Goal: Navigation & Orientation: Find specific page/section

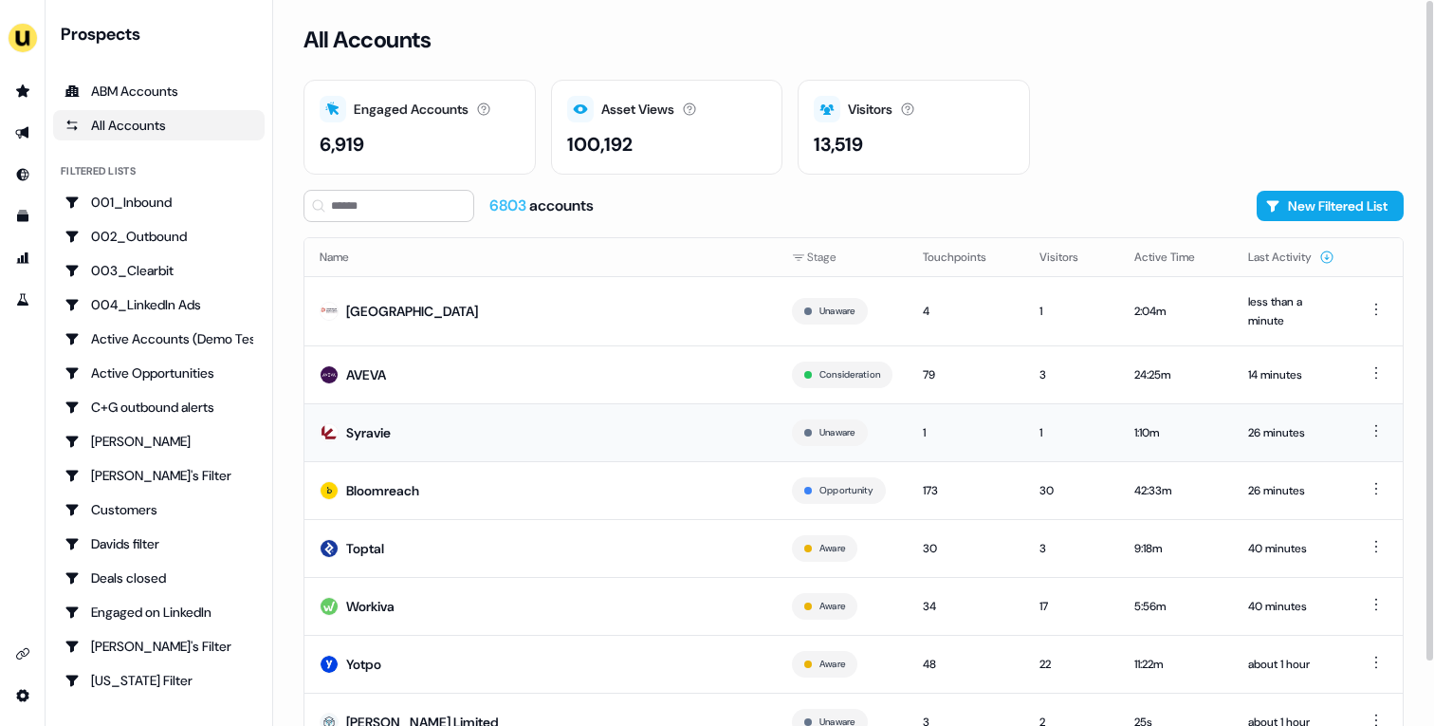
scroll to position [70, 0]
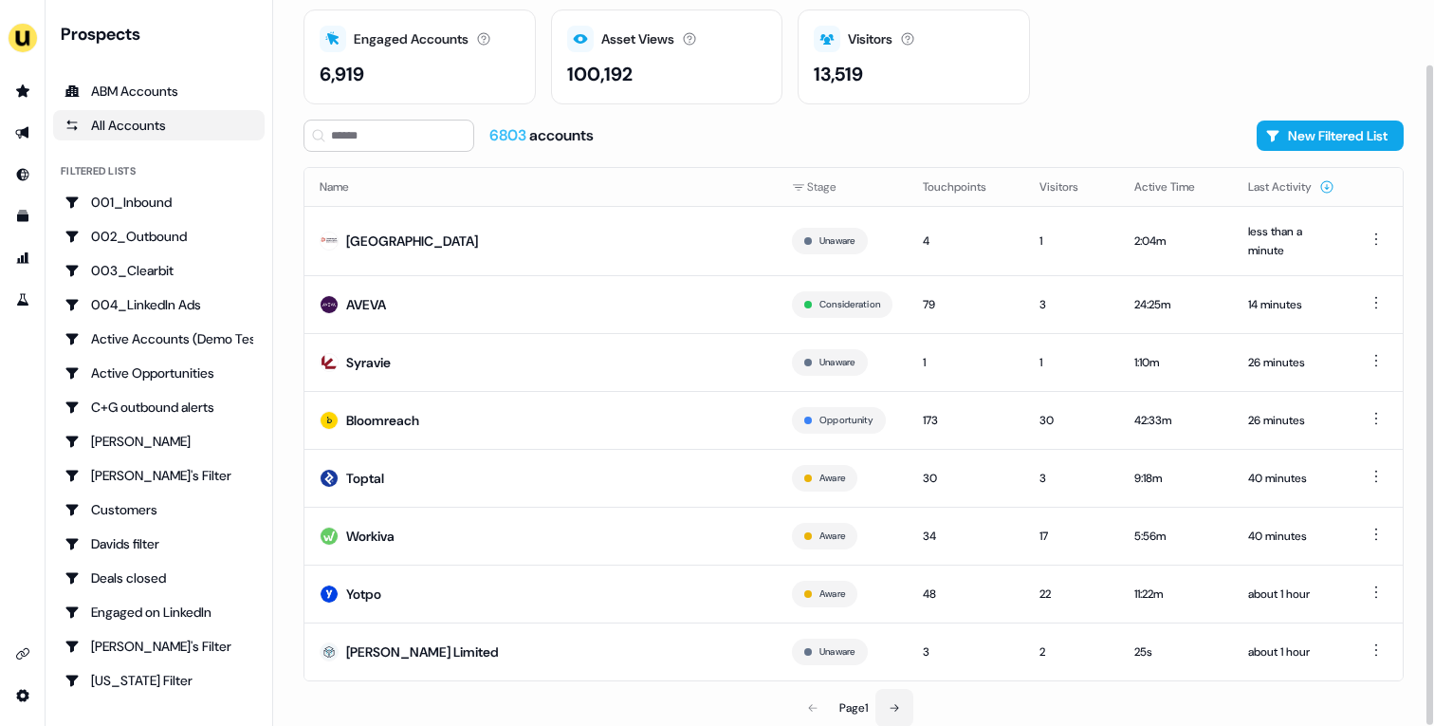
click at [906, 708] on button at bounding box center [894, 708] width 38 height 38
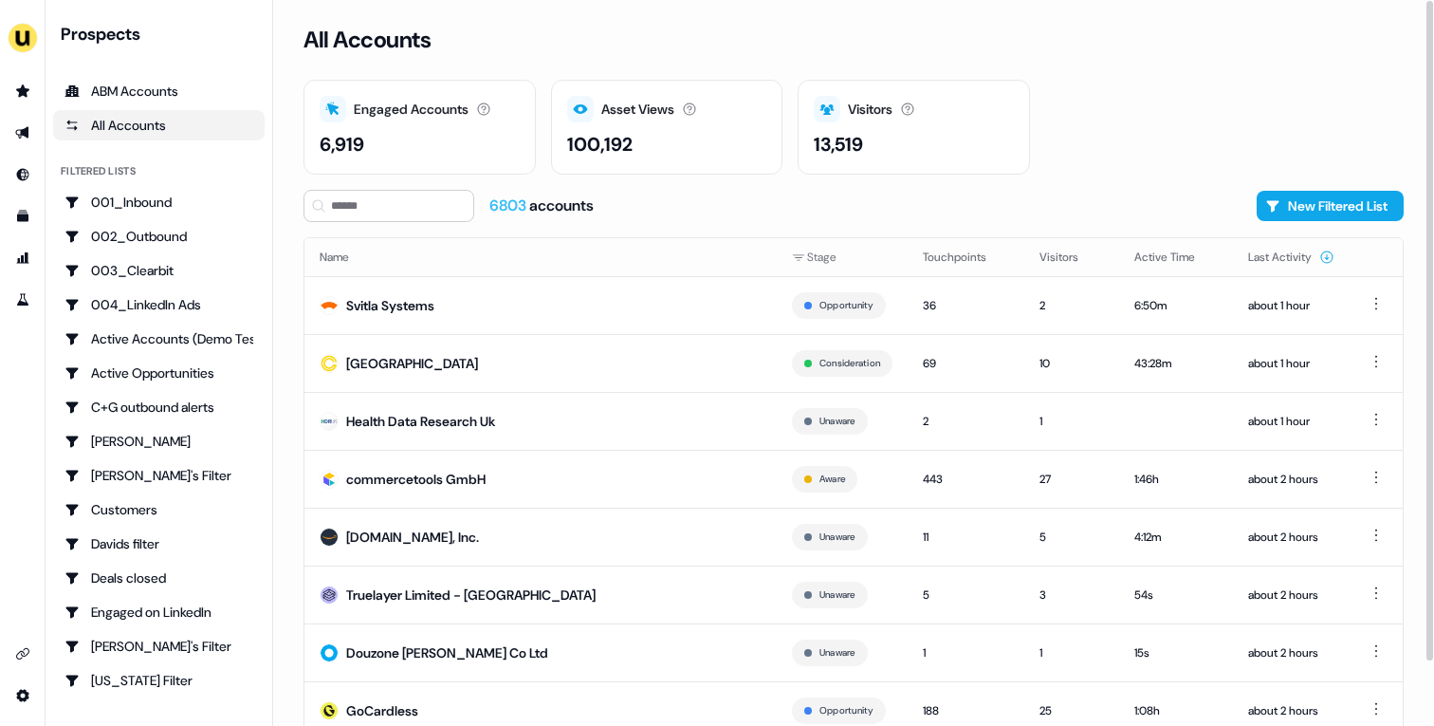
scroll to position [59, 0]
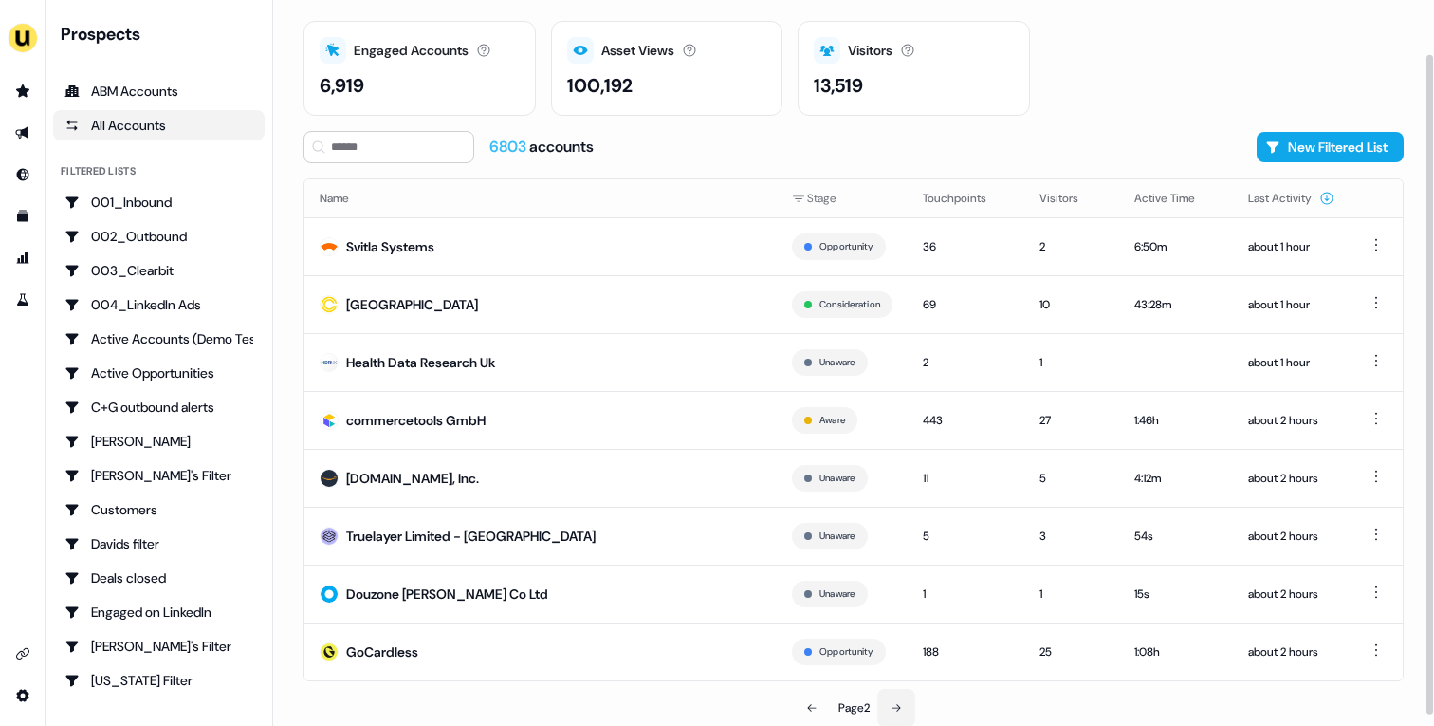
click at [904, 702] on button at bounding box center [896, 708] width 38 height 38
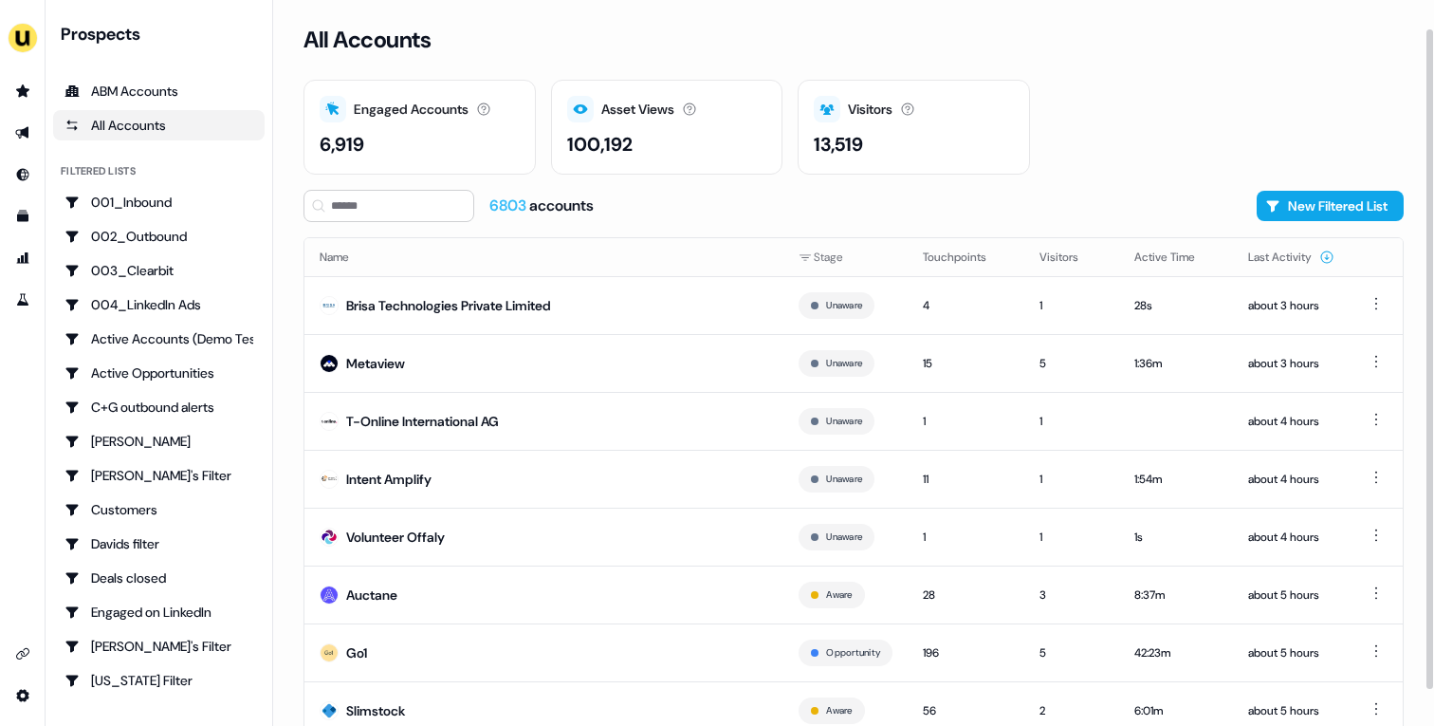
scroll to position [59, 0]
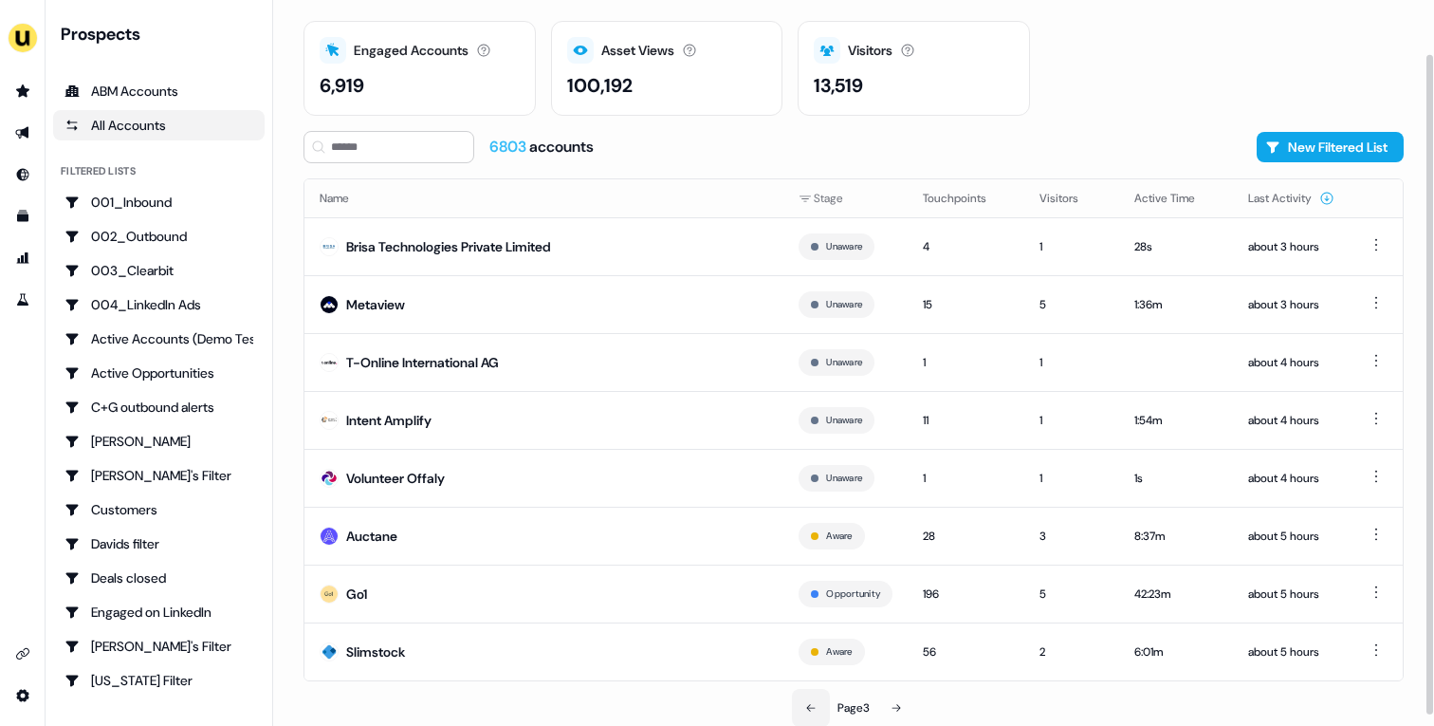
click at [811, 702] on icon at bounding box center [810, 707] width 11 height 11
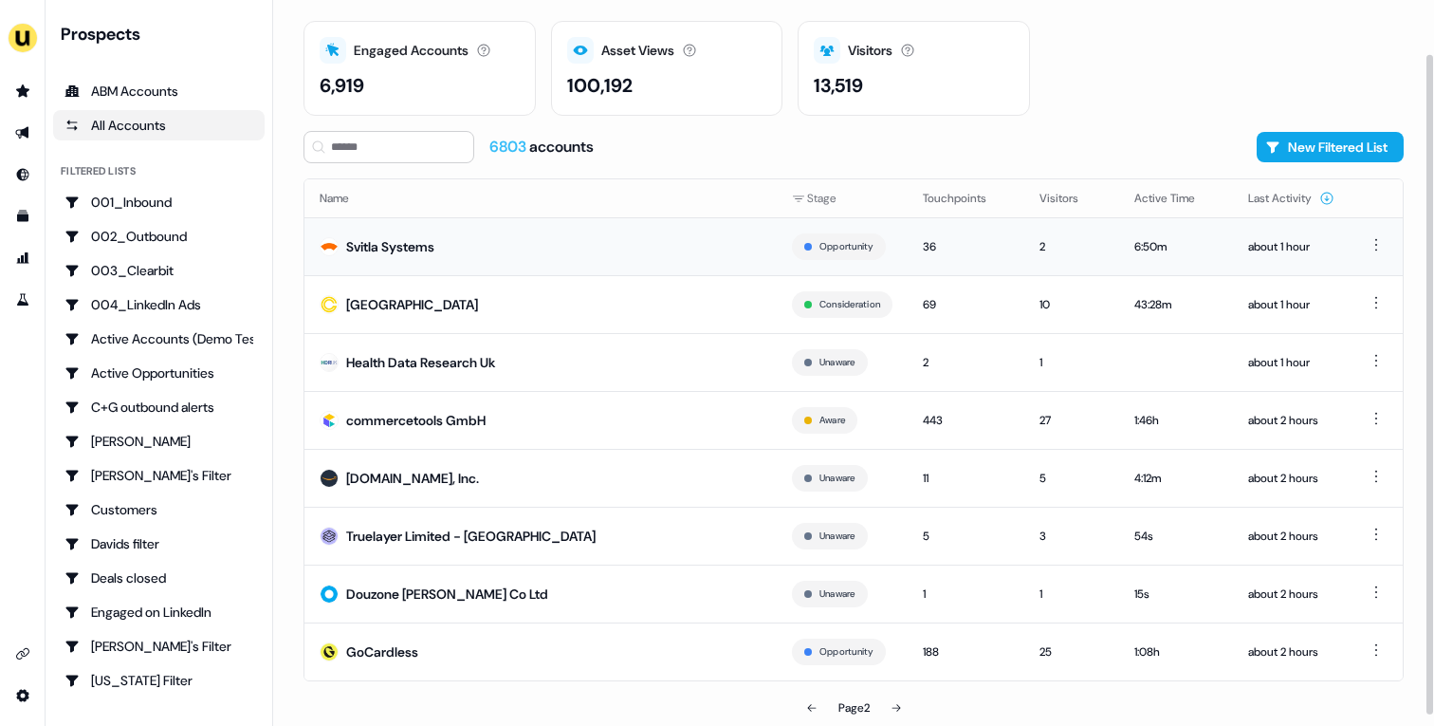
click at [403, 256] on td "Svitla Systems" at bounding box center [540, 246] width 472 height 58
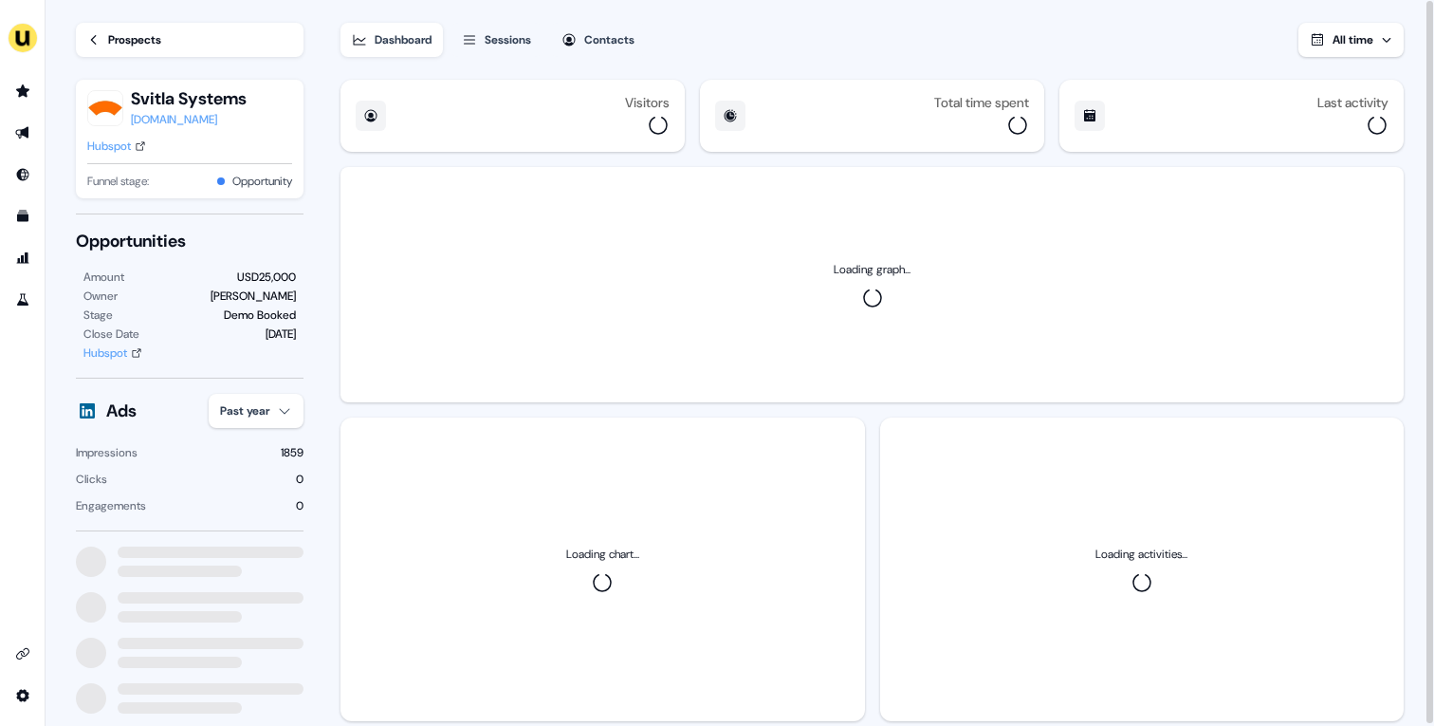
click at [124, 135] on div "Svitla Systems svitla.com Hubspot Funnel stage: Opportunity" at bounding box center [190, 139] width 228 height 119
click at [121, 139] on div "Hubspot" at bounding box center [109, 146] width 44 height 19
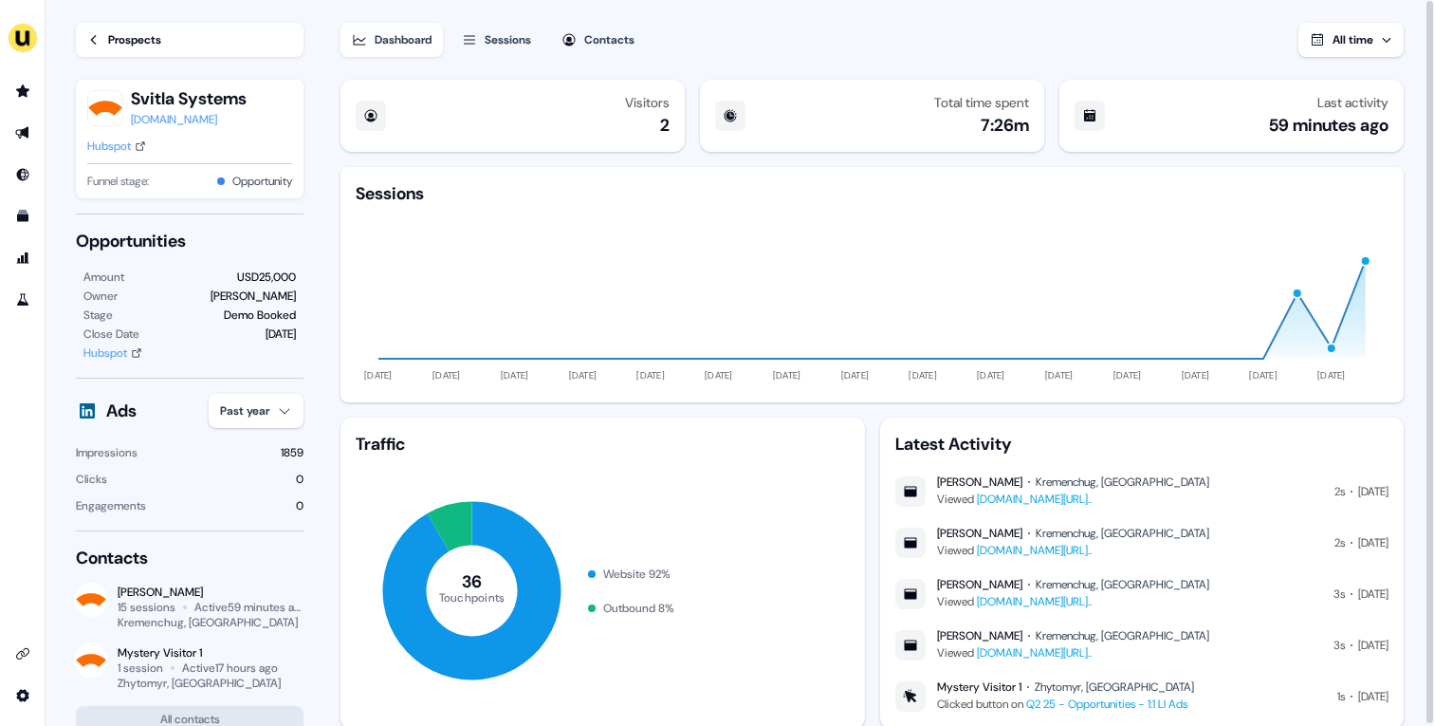
click at [108, 35] on div "Prospects" at bounding box center [134, 39] width 53 height 19
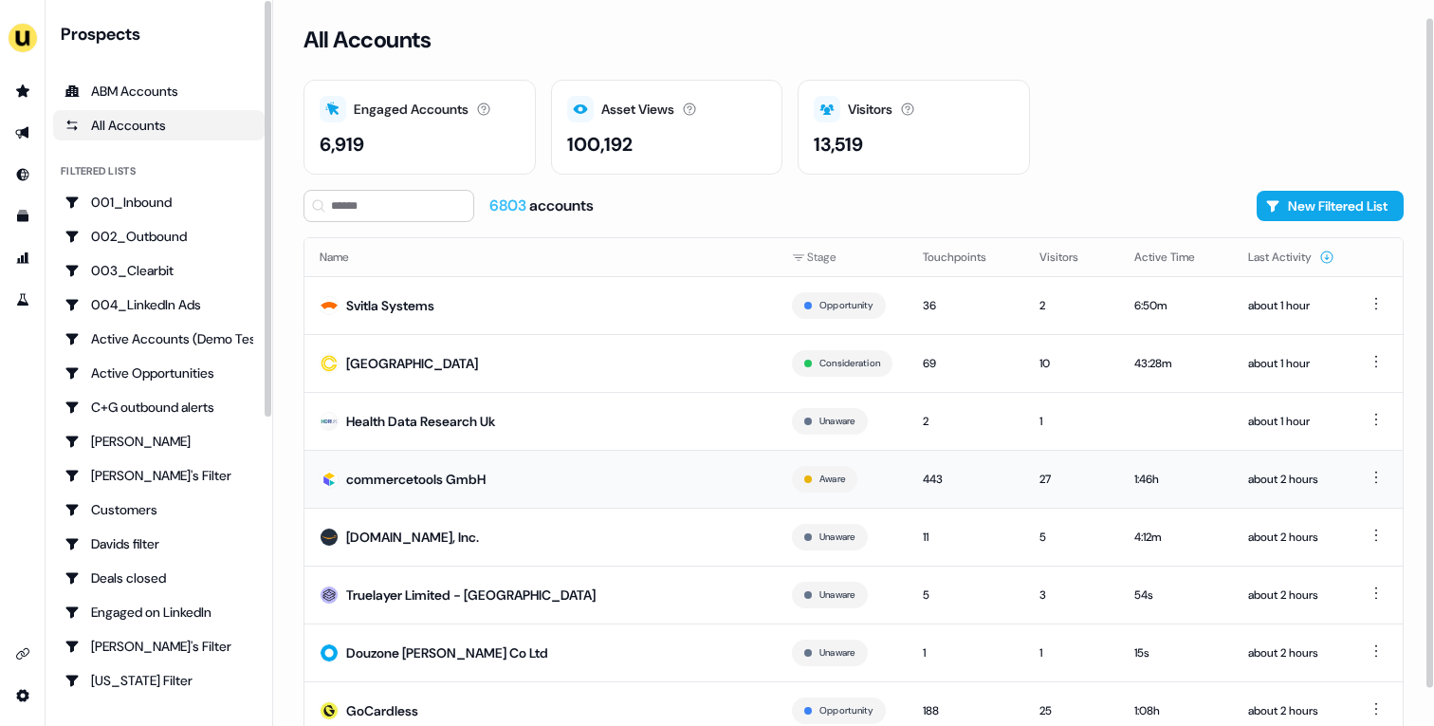
scroll to position [59, 0]
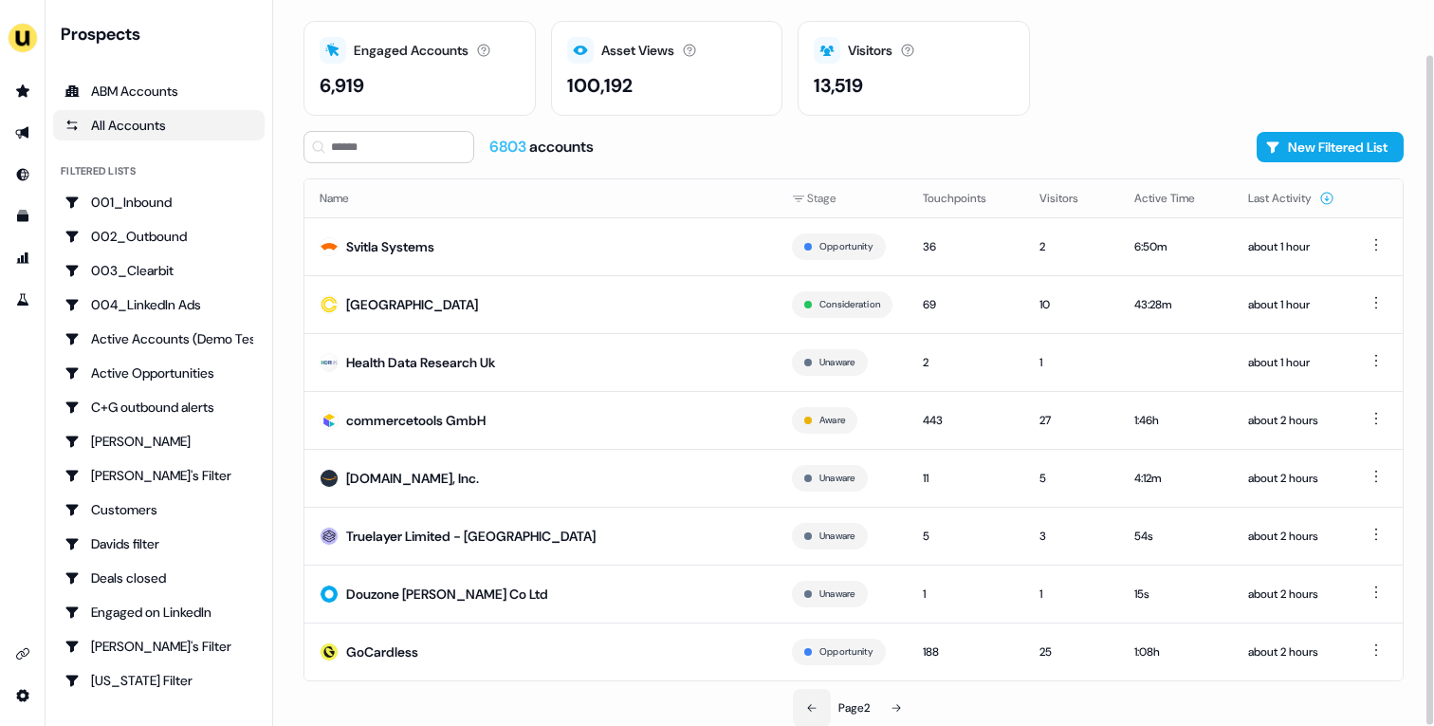
click at [804, 696] on button at bounding box center [812, 708] width 38 height 38
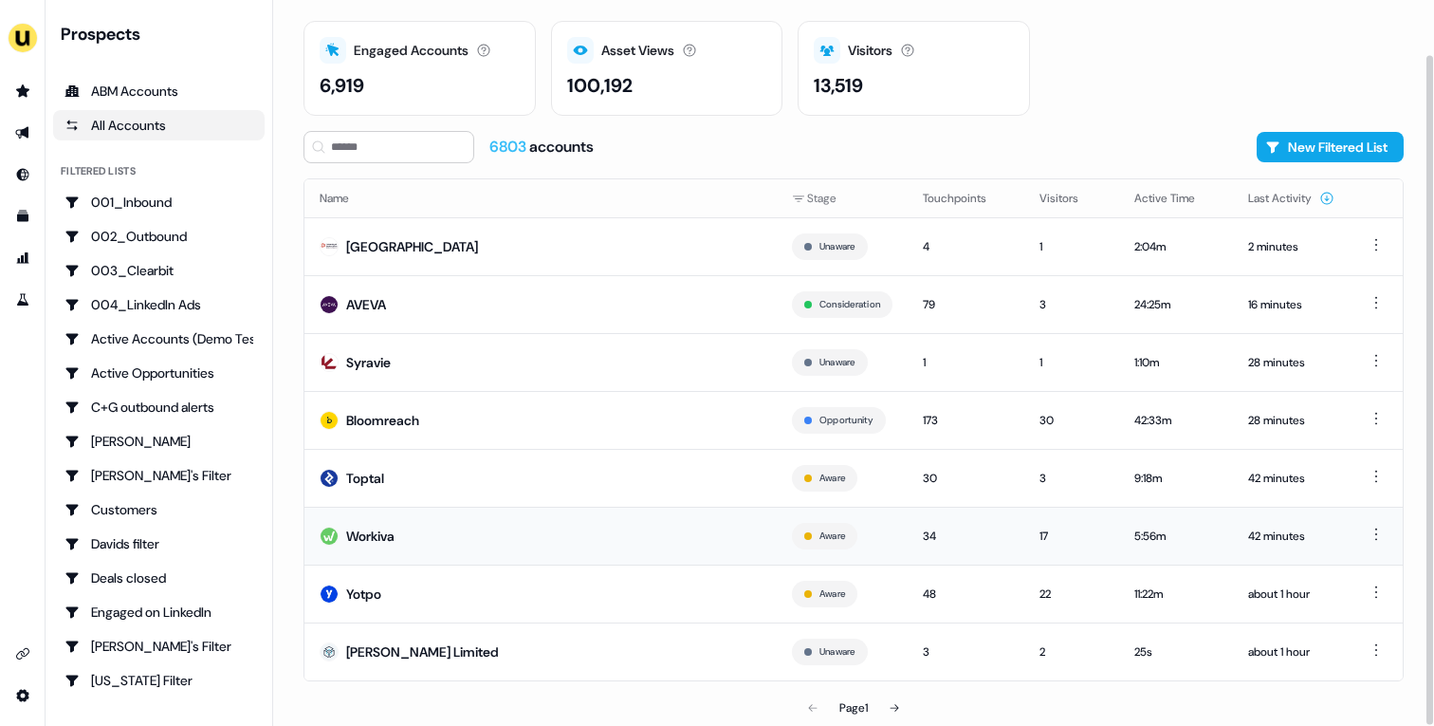
click at [479, 538] on td "Workiva" at bounding box center [540, 535] width 472 height 58
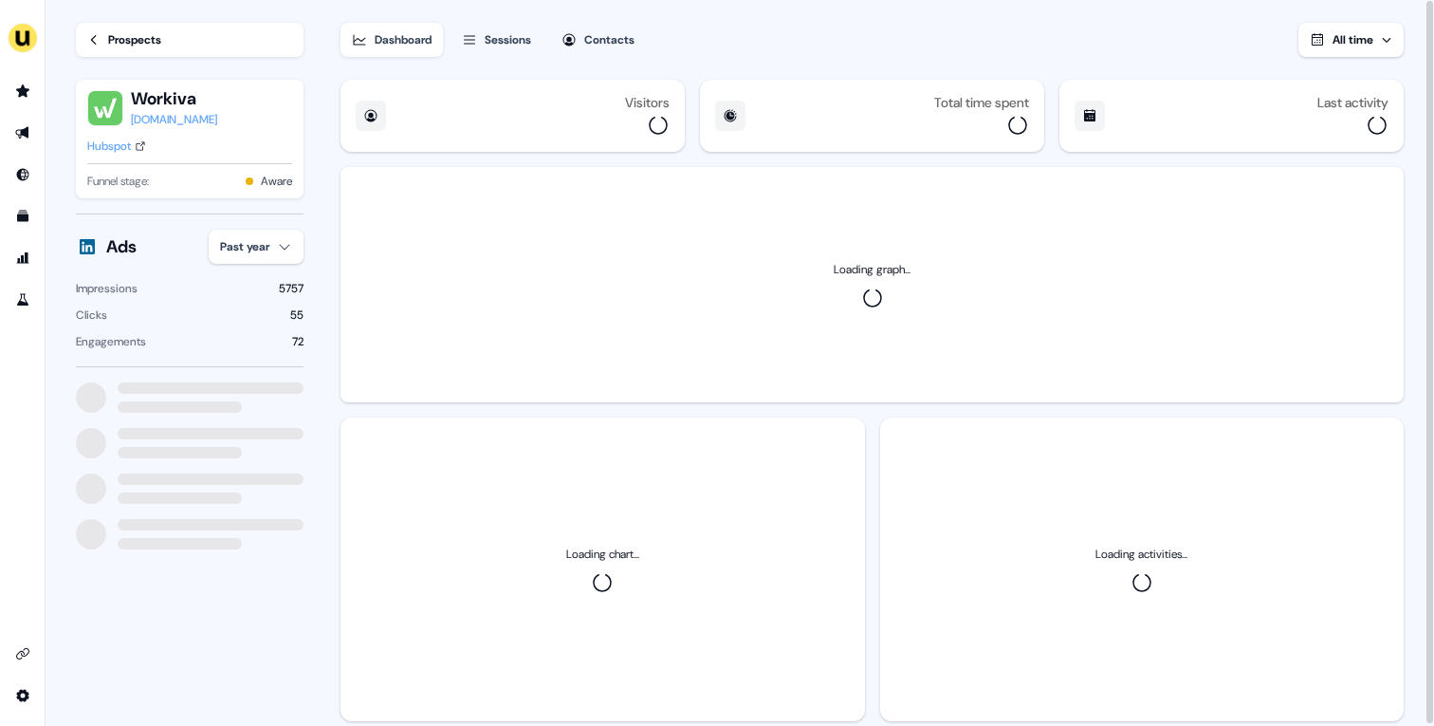
click at [120, 141] on div "Hubspot" at bounding box center [109, 146] width 44 height 19
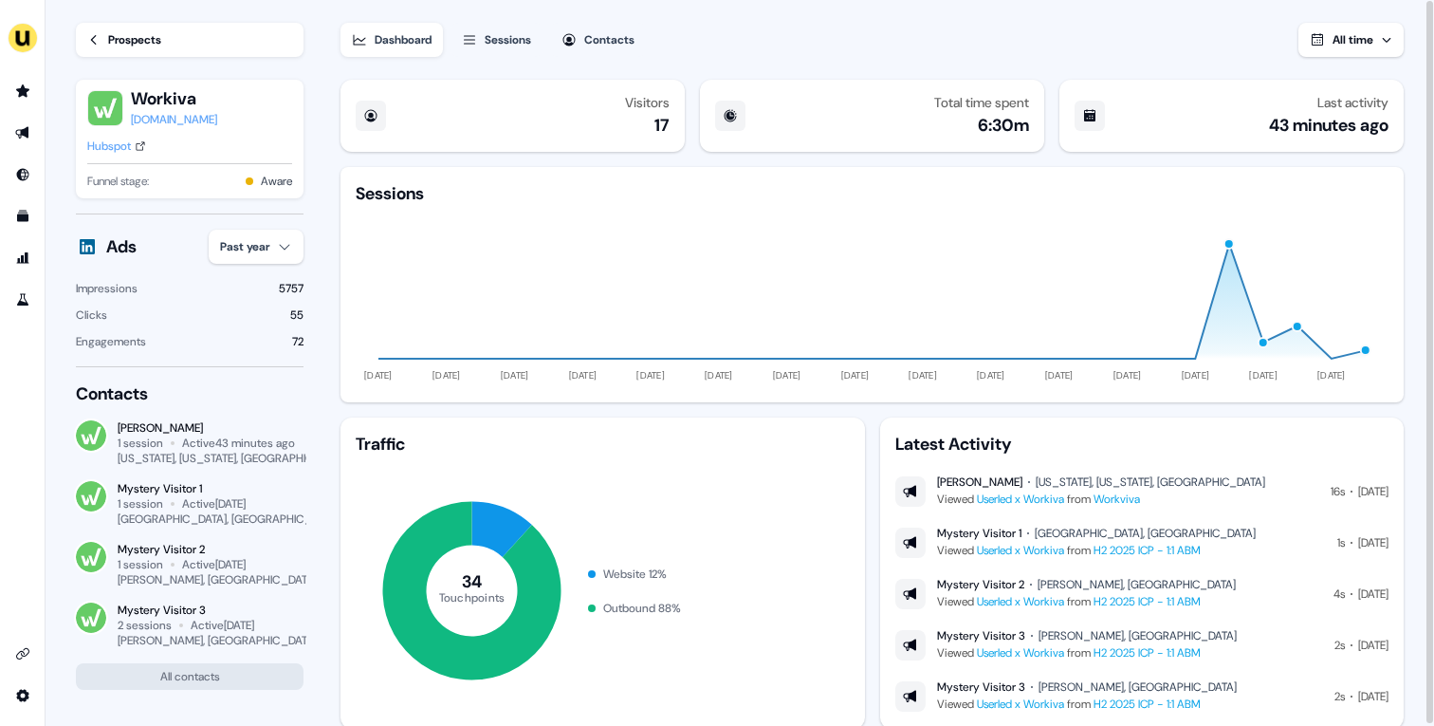
click at [138, 37] on div "Prospects" at bounding box center [134, 39] width 53 height 19
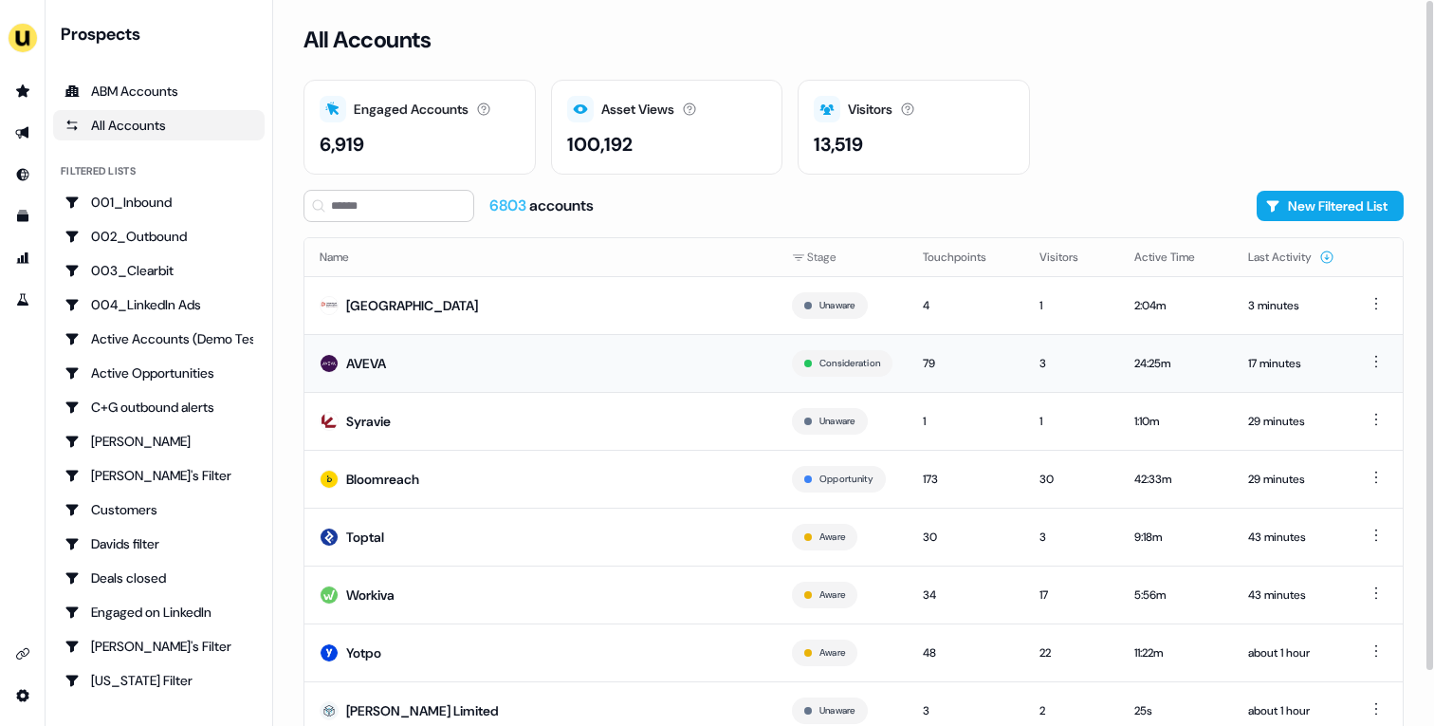
click at [414, 363] on td "AVEVA" at bounding box center [540, 363] width 472 height 58
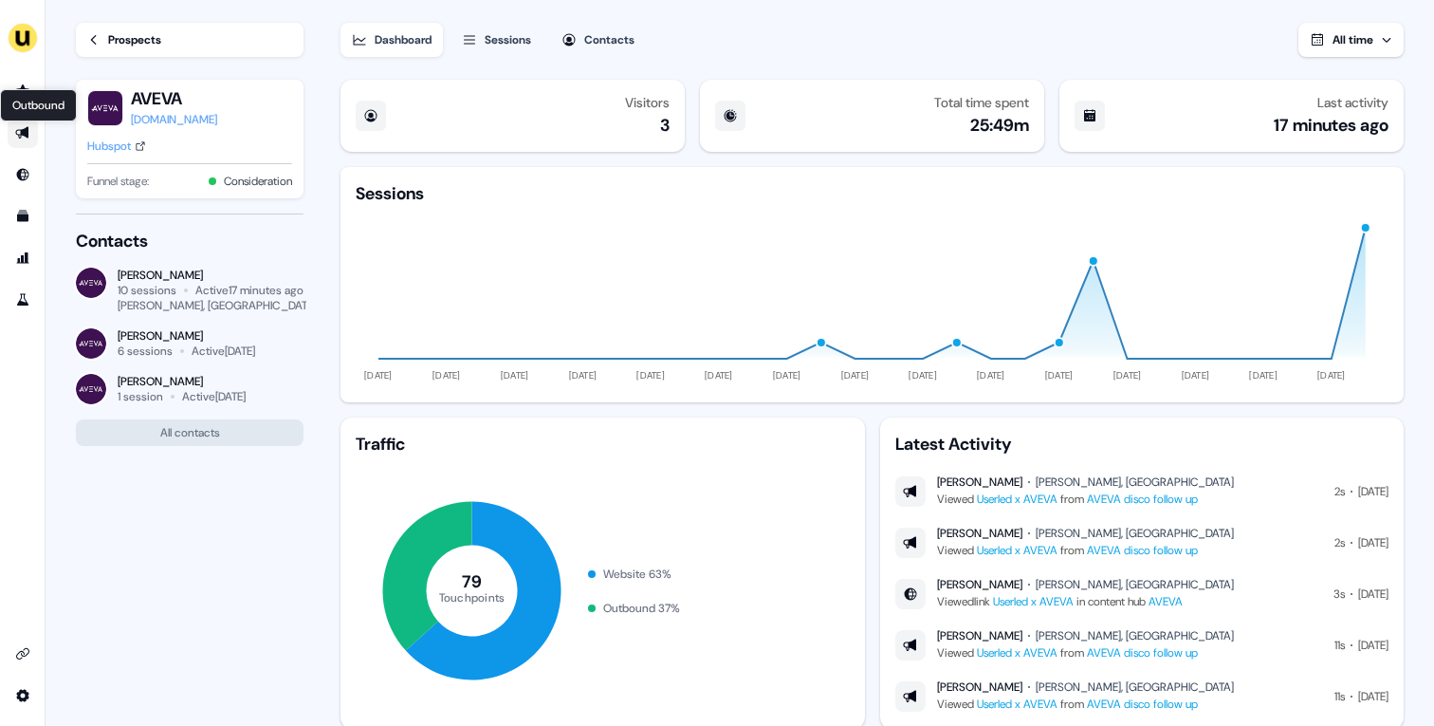
click at [16, 131] on icon "Go to outbound experience" at bounding box center [21, 133] width 13 height 12
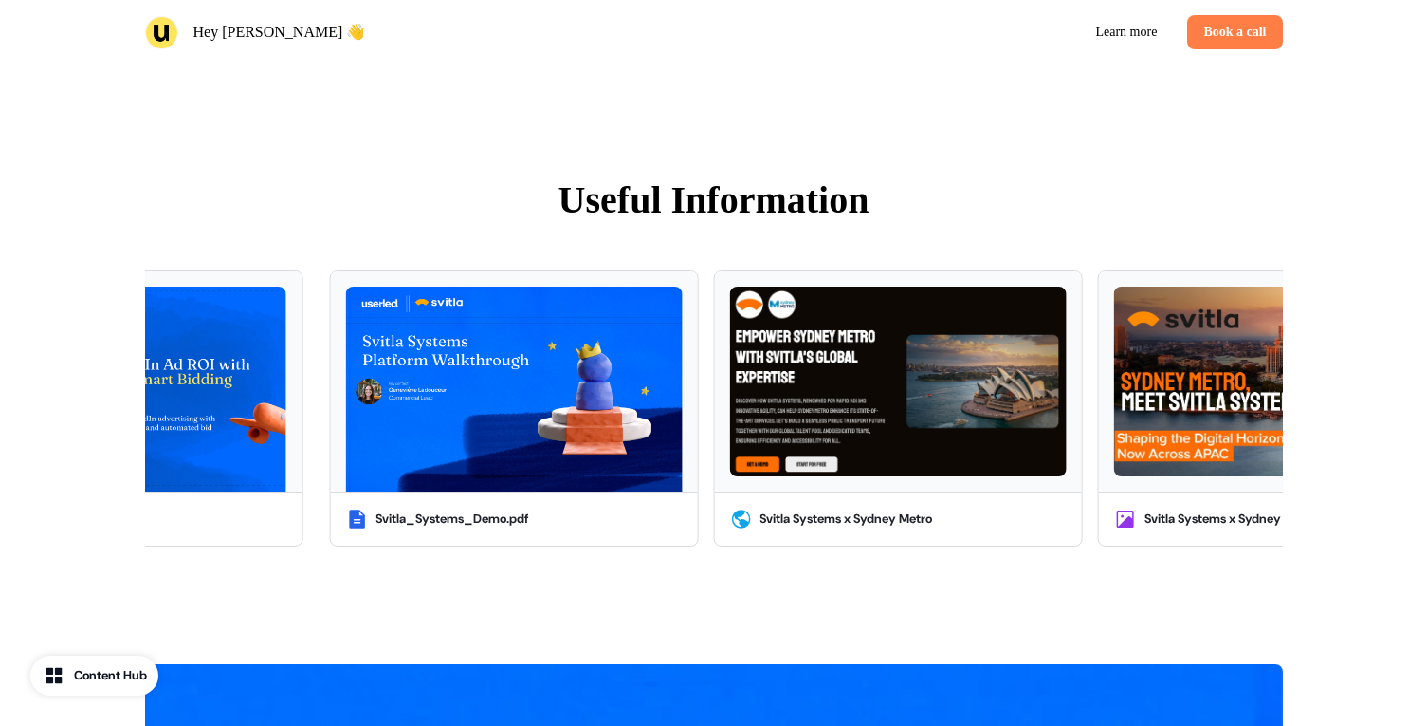
scroll to position [2139, 0]
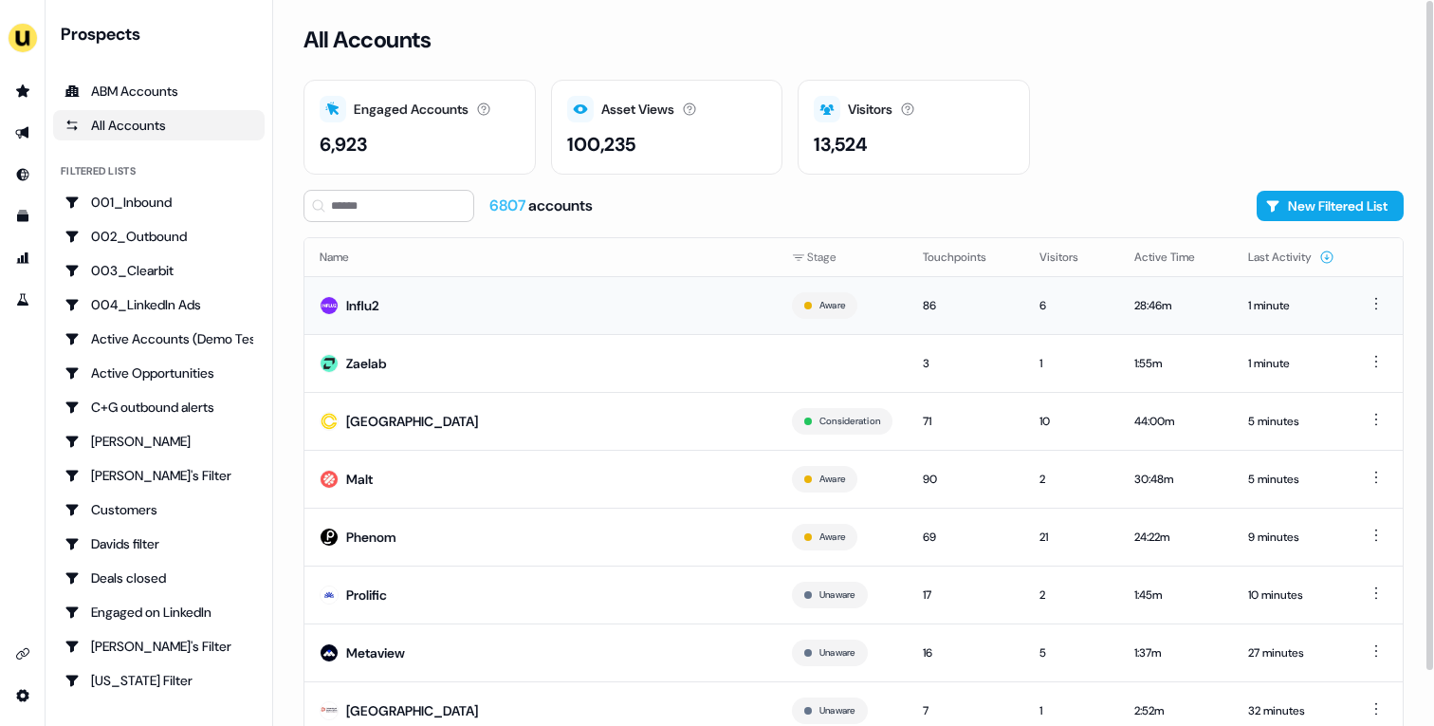
click at [537, 305] on td "Influ2" at bounding box center [540, 305] width 472 height 58
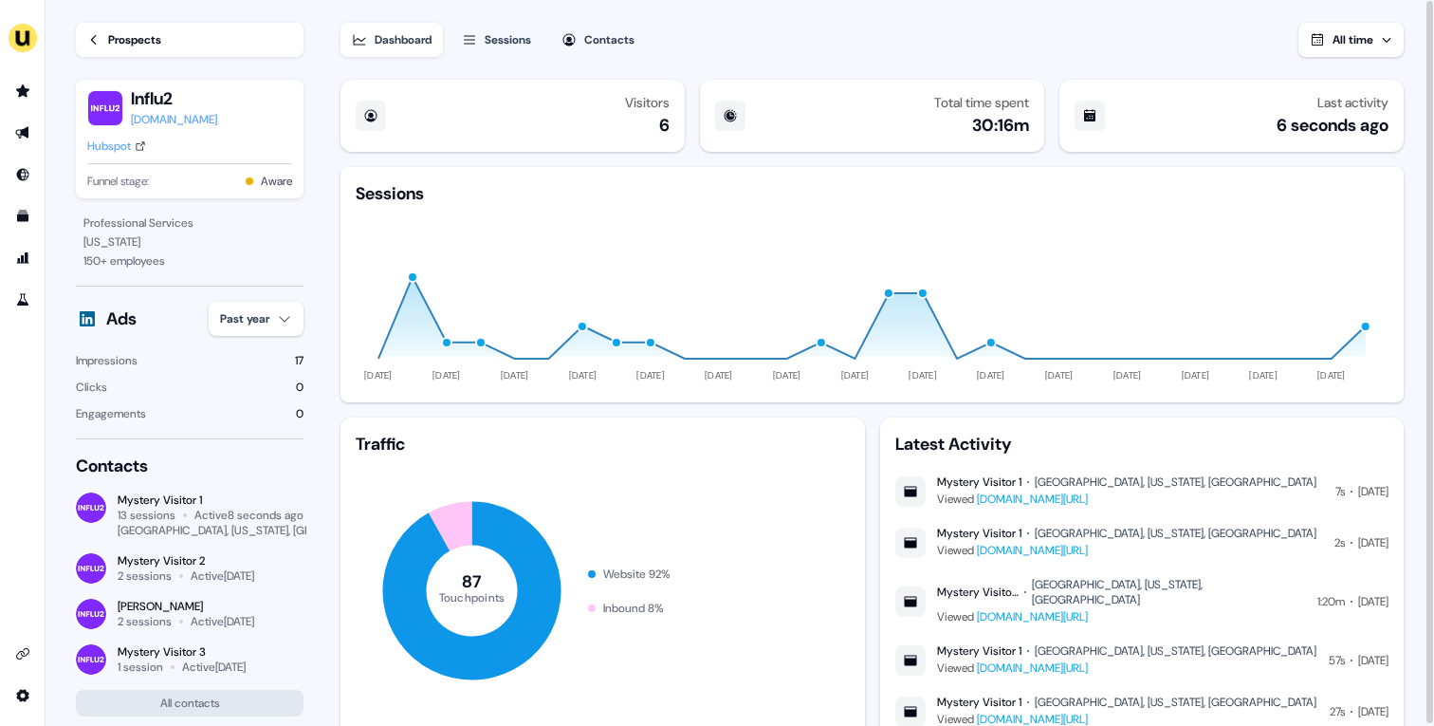
click at [133, 42] on div "Prospects" at bounding box center [134, 39] width 53 height 19
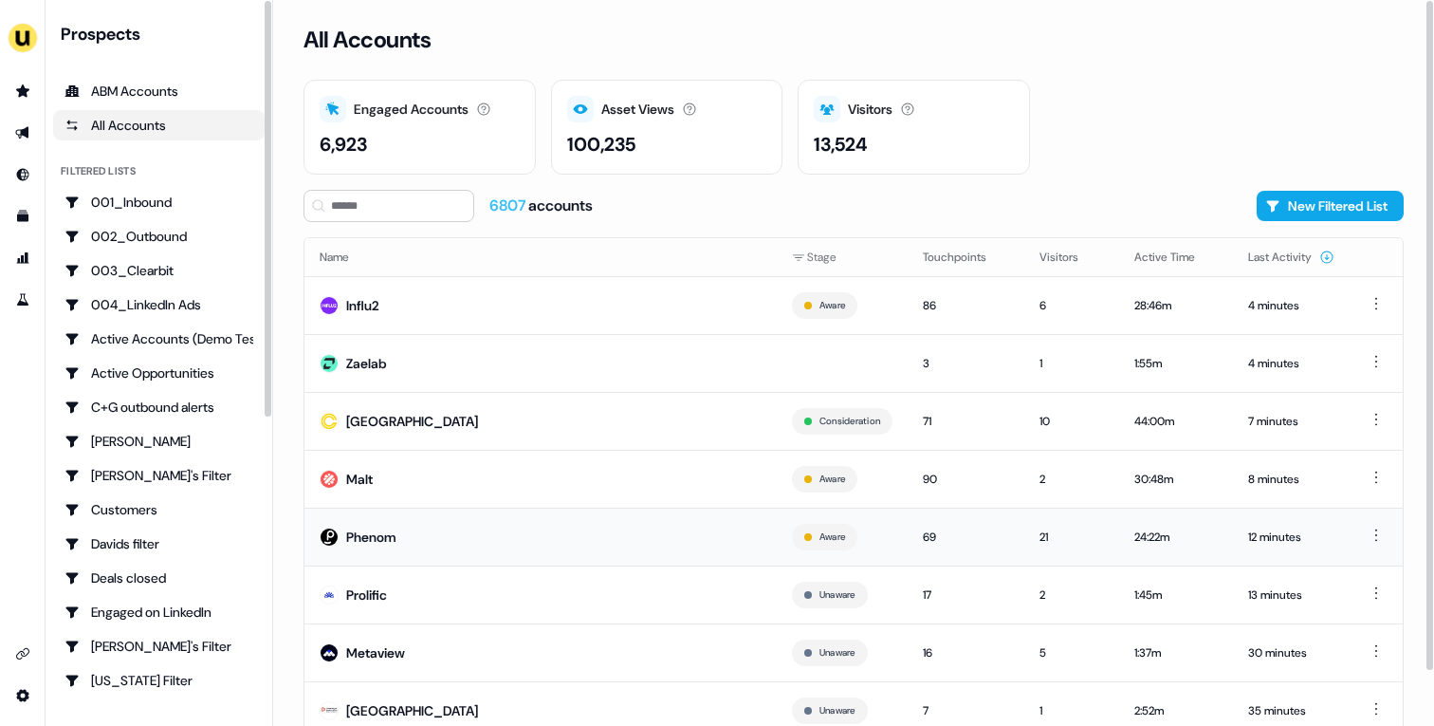
scroll to position [59, 0]
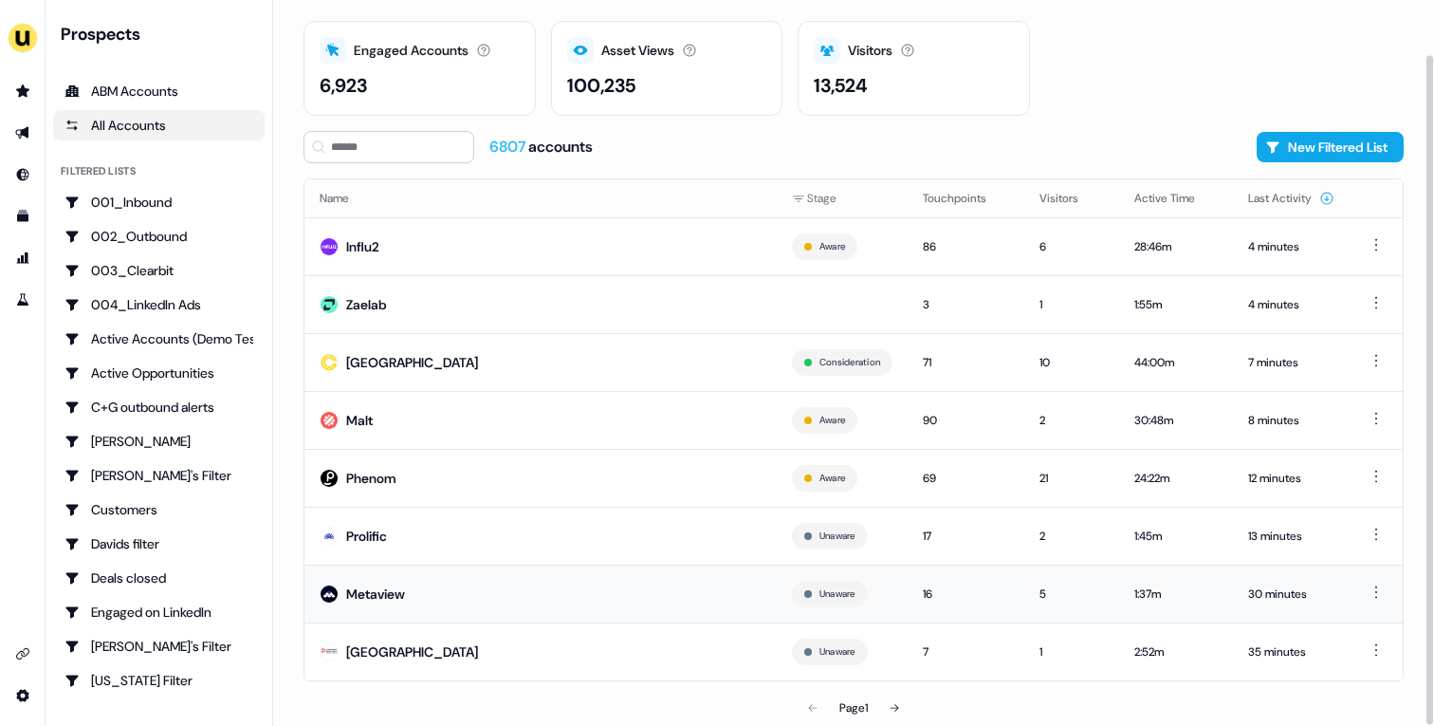
click at [500, 583] on td "Metaview" at bounding box center [540, 593] width 472 height 58
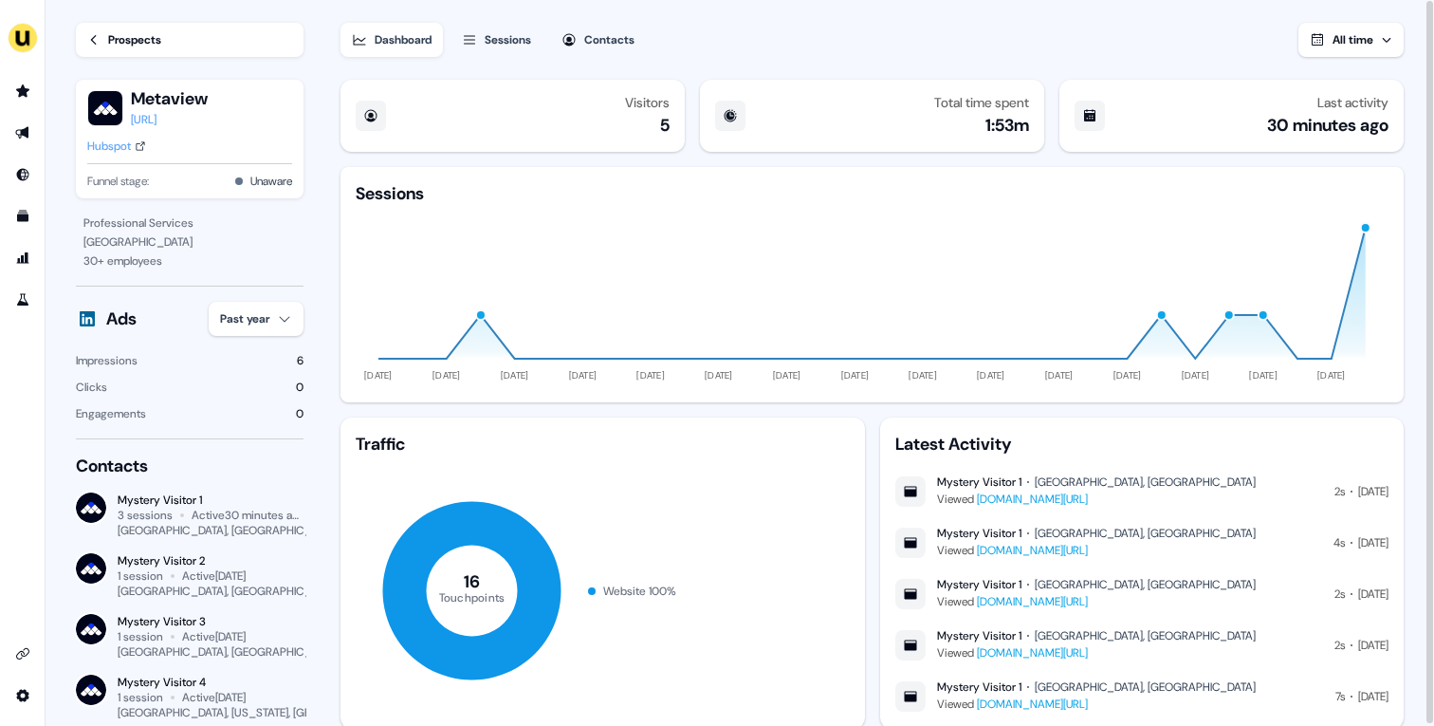
click at [135, 38] on div "Prospects" at bounding box center [134, 39] width 53 height 19
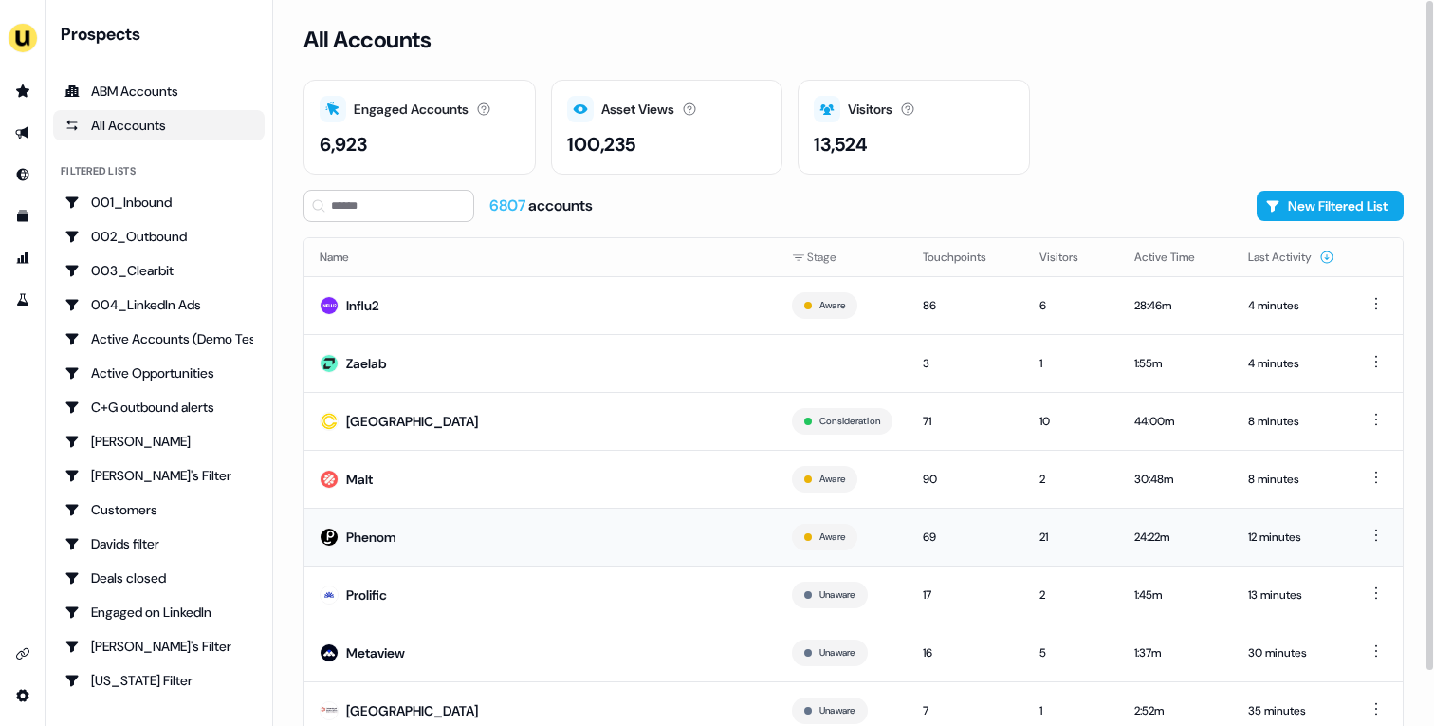
click at [476, 540] on td "Phenom" at bounding box center [540, 536] width 472 height 58
